Goal: Manage account settings

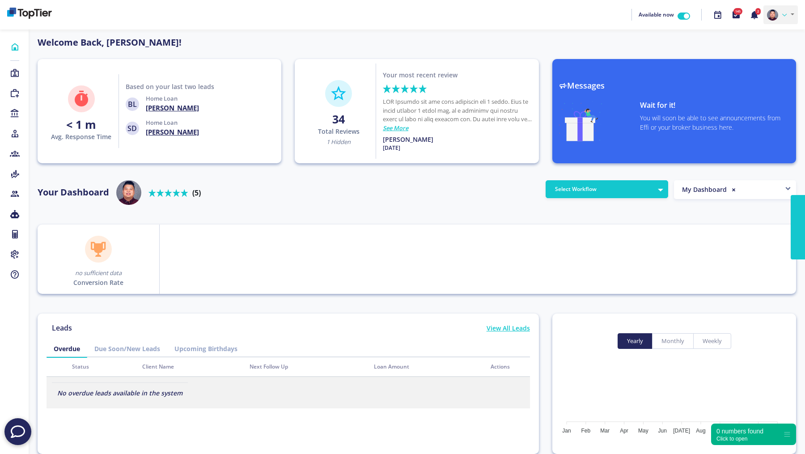
click at [780, 7] on link at bounding box center [780, 14] width 34 height 19
click at [759, 34] on link "Profile" at bounding box center [762, 35] width 71 height 13
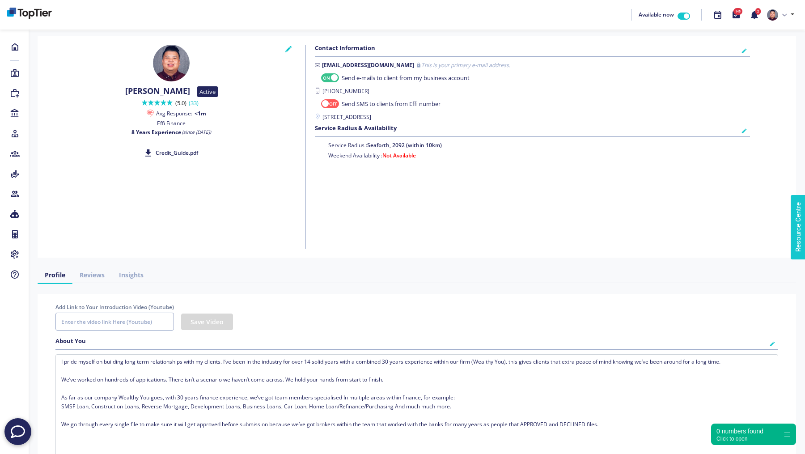
checkbox input "true"
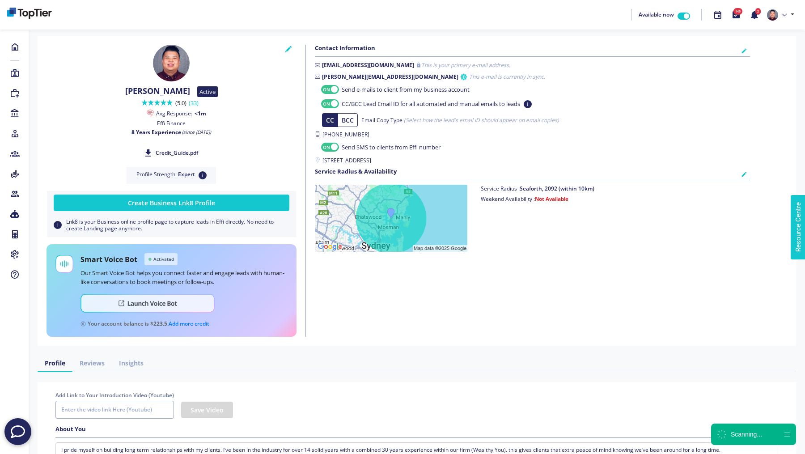
checkbox input "true"
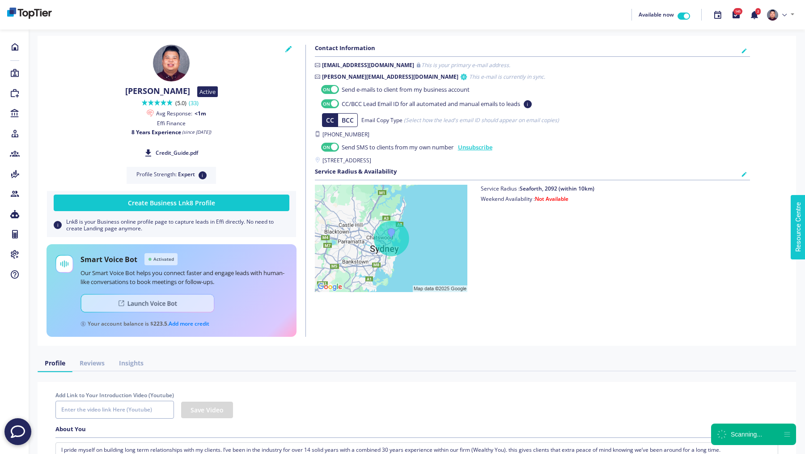
click at [170, 306] on img at bounding box center [148, 303] width 134 height 19
click at [790, 13] on link at bounding box center [780, 14] width 34 height 19
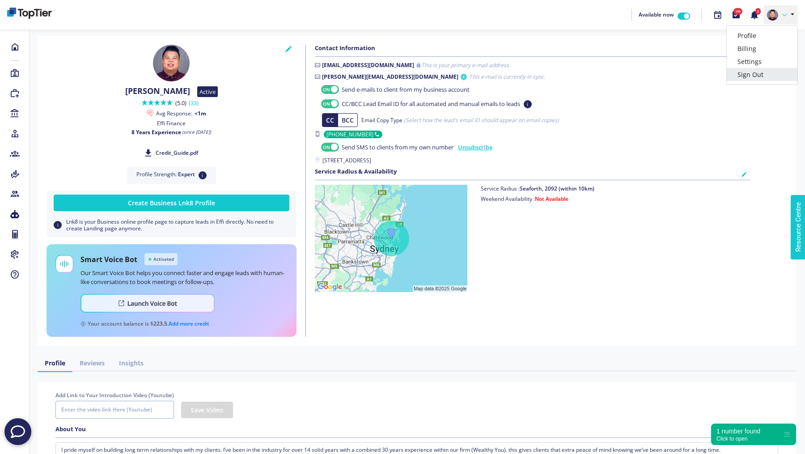
click at [753, 76] on link "Sign Out" at bounding box center [762, 74] width 71 height 13
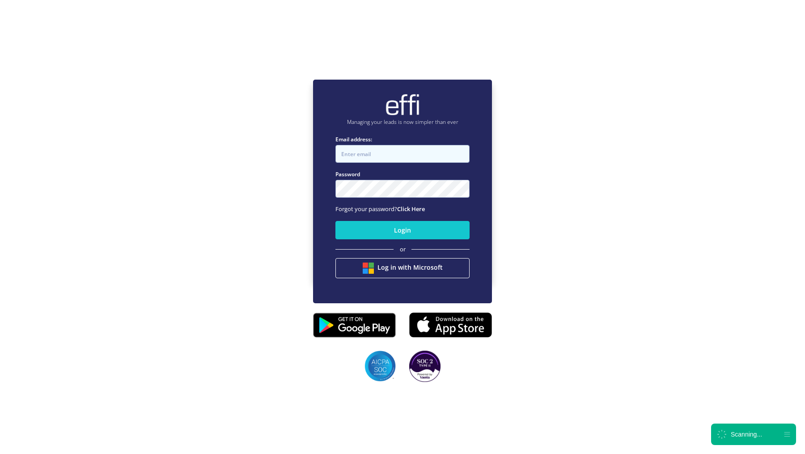
type input "[EMAIL_ADDRESS][DOMAIN_NAME]"
click at [399, 161] on input "[EMAIL_ADDRESS][DOMAIN_NAME]" at bounding box center [402, 154] width 134 height 18
click at [540, 84] on div "Managing your leads is now simpler than ever Email address: [EMAIL_ADDRESS][DOM…" at bounding box center [402, 180] width 805 height 454
click at [0, 407] on nordpass-portal at bounding box center [0, 407] width 0 height 0
click at [382, 234] on button "Login" at bounding box center [402, 230] width 134 height 18
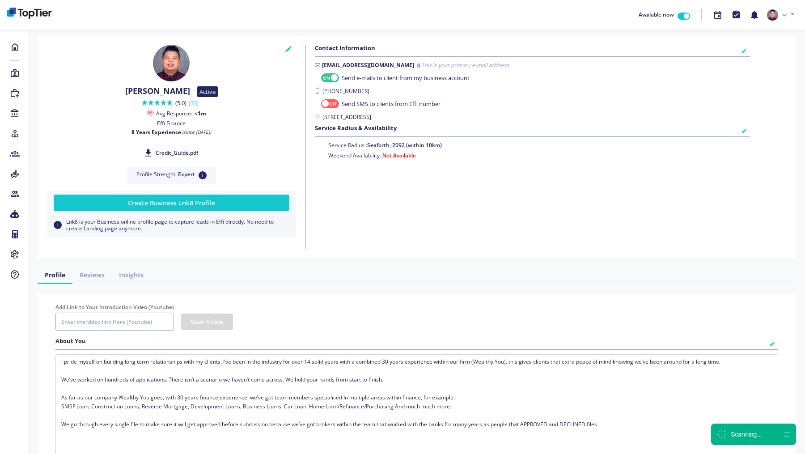
checkbox input "true"
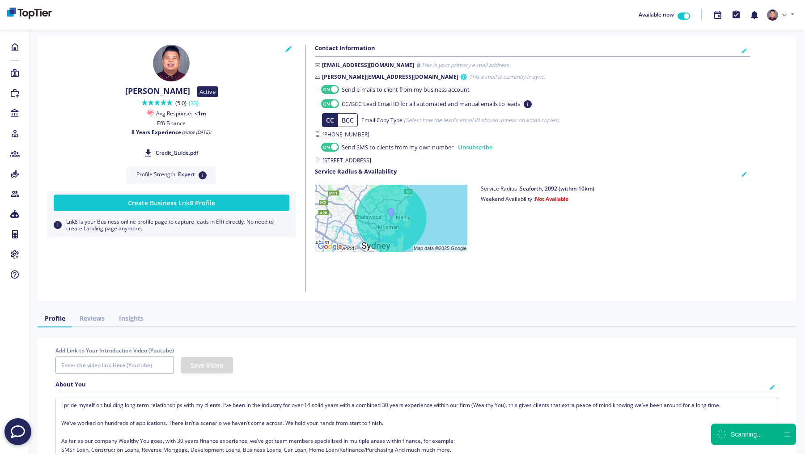
checkbox input "true"
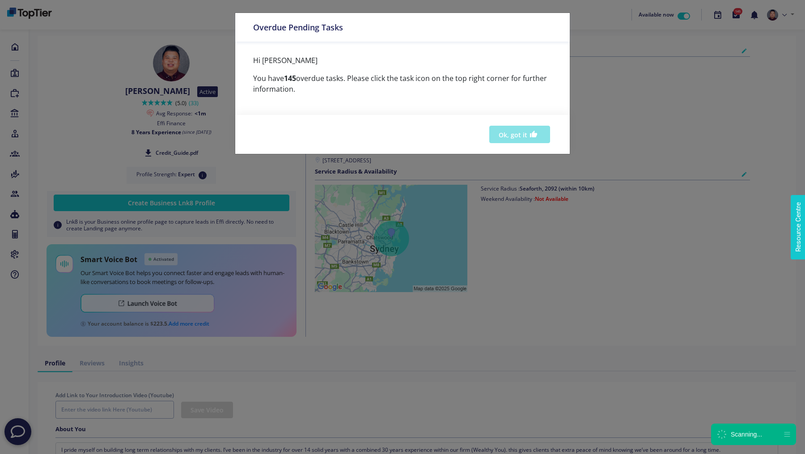
click at [514, 133] on button "Ok, got it" at bounding box center [519, 134] width 61 height 17
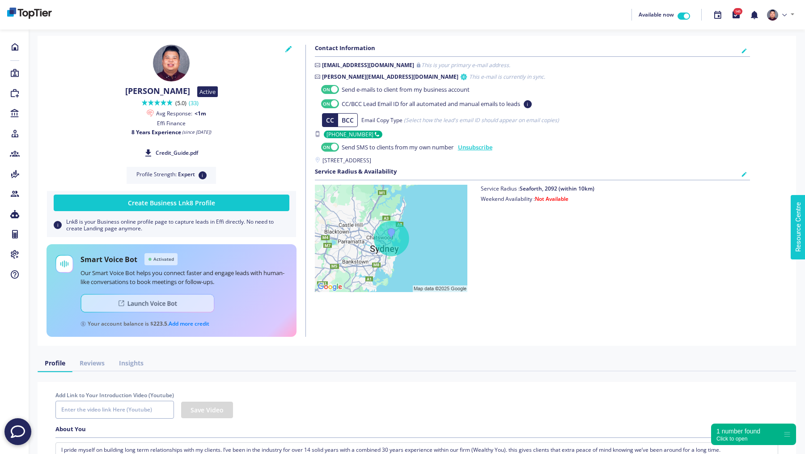
click at [180, 305] on img at bounding box center [148, 303] width 134 height 19
click at [782, 21] on link at bounding box center [780, 14] width 34 height 19
click at [662, 106] on div "CC/BCC Lead Email ID for all automated and manual emails to leads i" at bounding box center [533, 104] width 436 height 11
click at [11, 72] on icon at bounding box center [15, 73] width 10 height 9
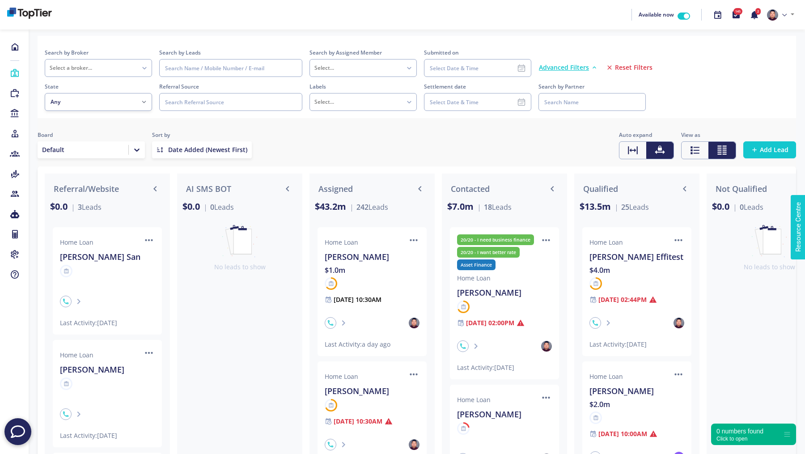
click at [620, 64] on span "Reset Filters" at bounding box center [634, 67] width 38 height 9
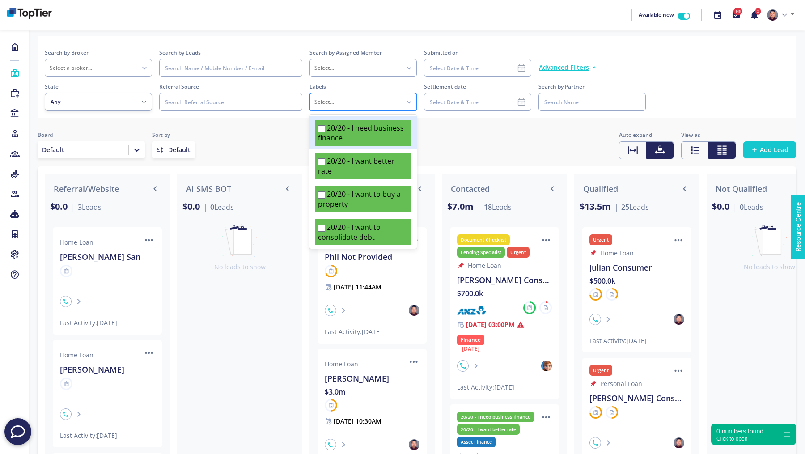
click at [360, 103] on div "Select..." at bounding box center [355, 101] width 83 height 7
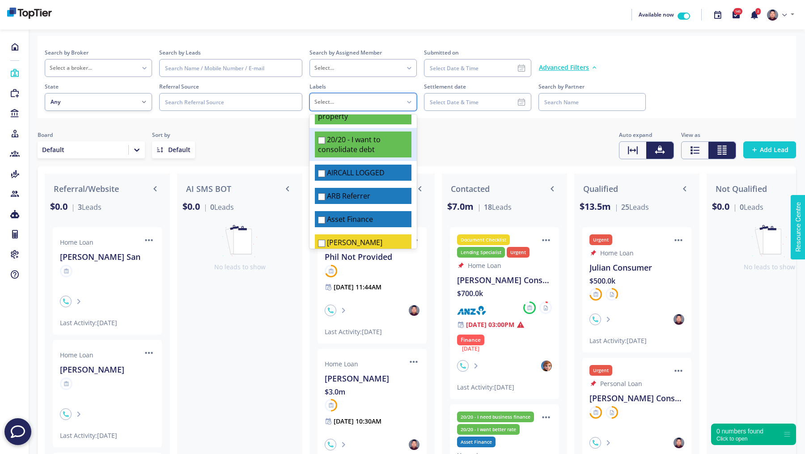
scroll to position [90, 0]
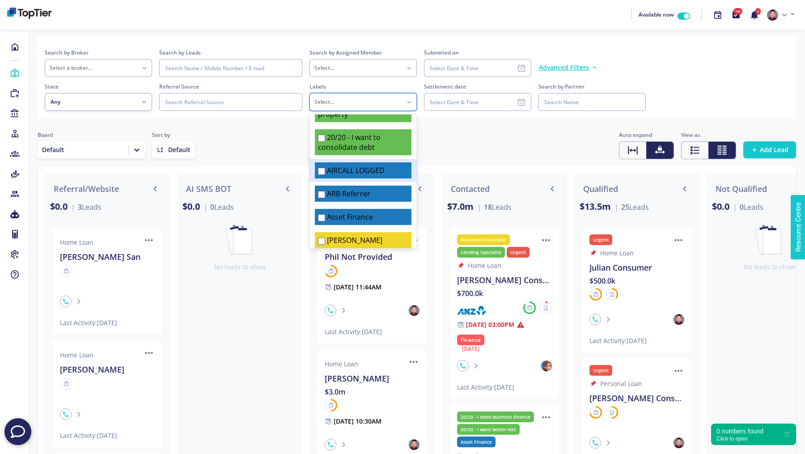
click at [326, 173] on div "AIRCALL LOGGED" at bounding box center [363, 170] width 97 height 16
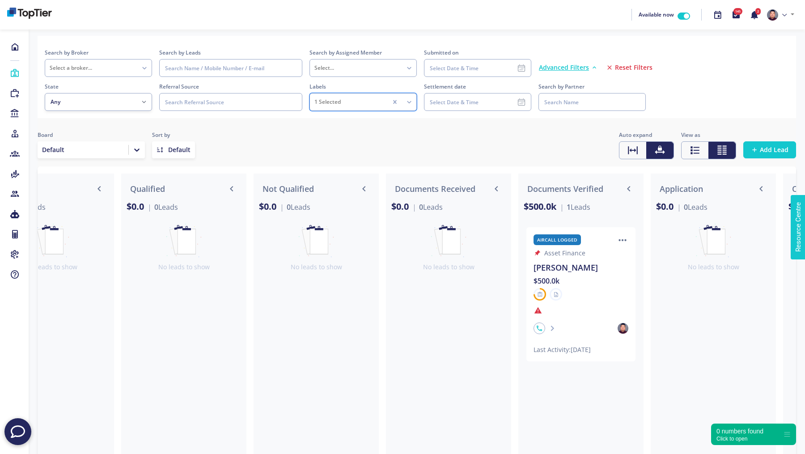
scroll to position [0, 594]
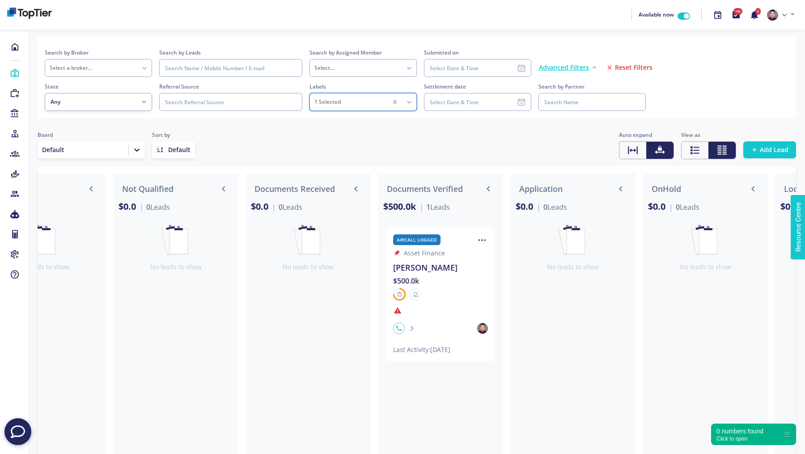
click at [415, 270] on div "[PERSON_NAME]" at bounding box center [440, 267] width 95 height 13
